Goal: Transaction & Acquisition: Book appointment/travel/reservation

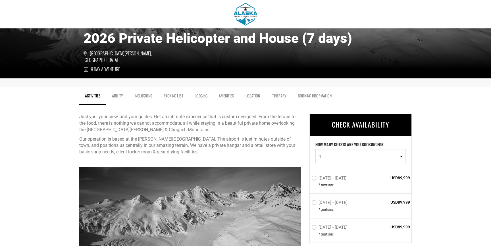
scroll to position [111, 0]
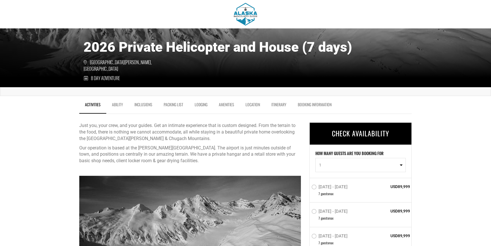
click at [146, 105] on link "Inclusions" at bounding box center [143, 106] width 29 height 14
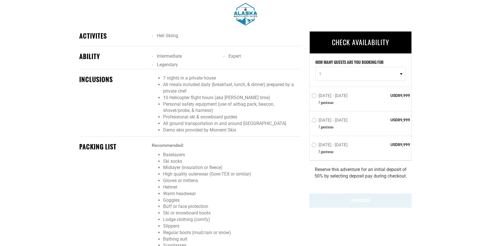
scroll to position [455, 0]
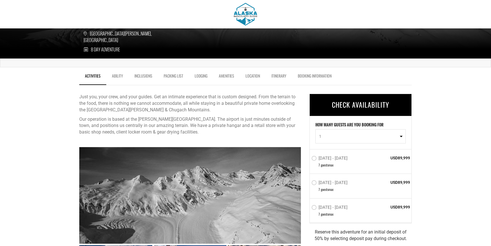
scroll to position [73, 0]
